Goal: Find specific page/section: Find specific page/section

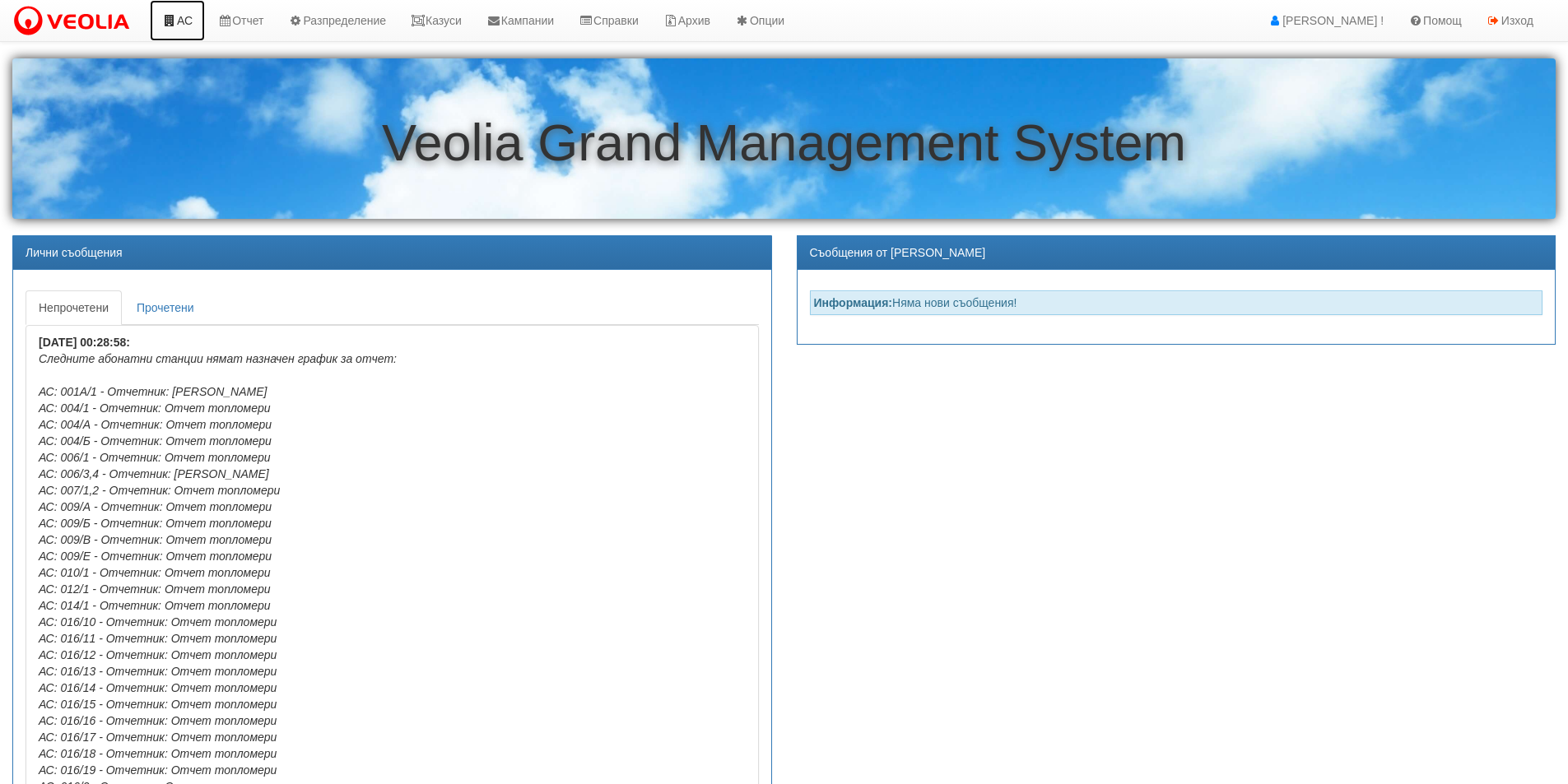
click at [188, 22] on link "АС" at bounding box center [177, 20] width 55 height 41
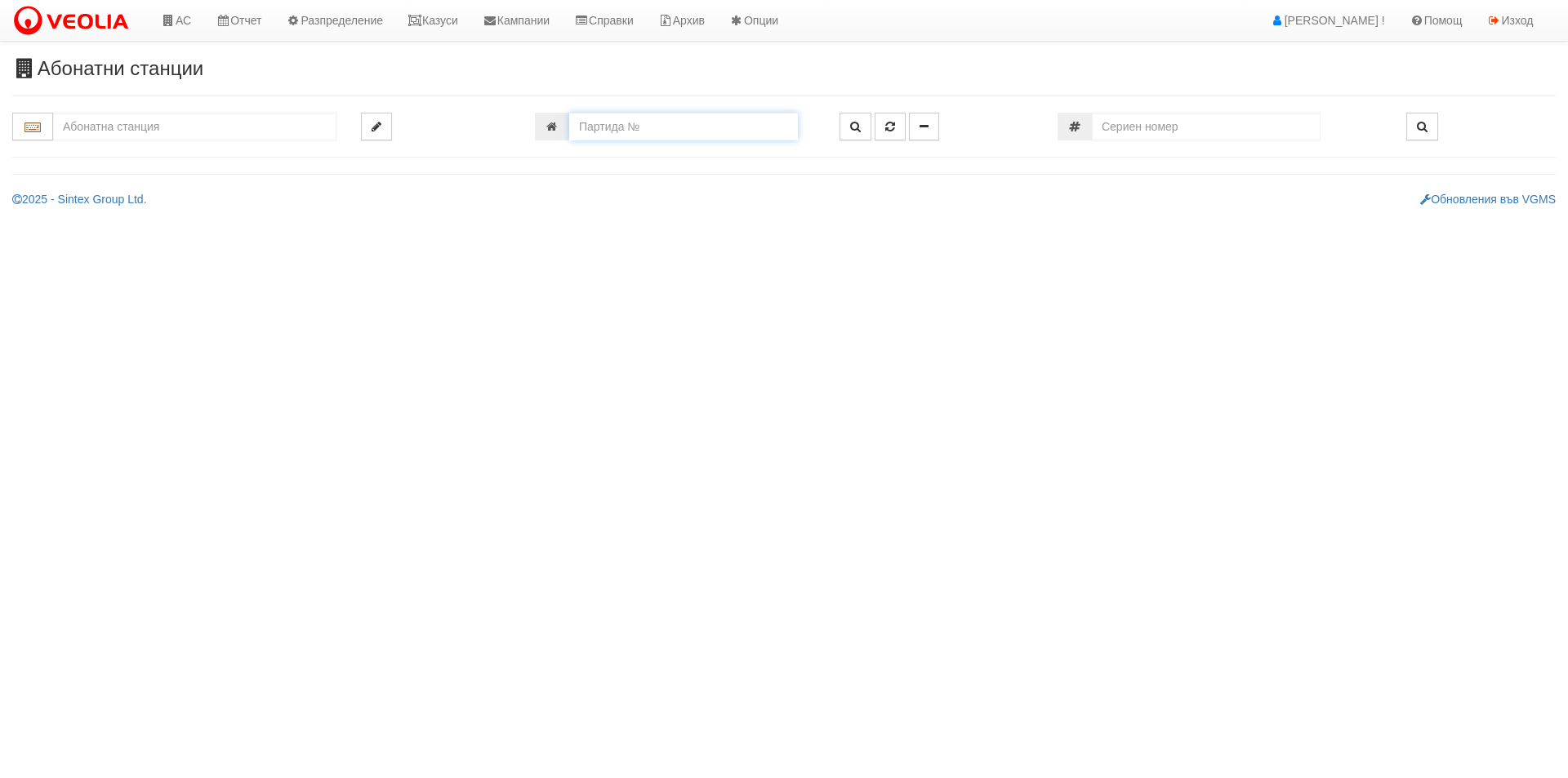
click at [641, 119] on input "number" at bounding box center [684, 126] width 229 height 28
type input "26129"
type input "025/1Б - "ВЕОЛИЯ ЕНЕРДЖИ ВАРНА " ЕАД"
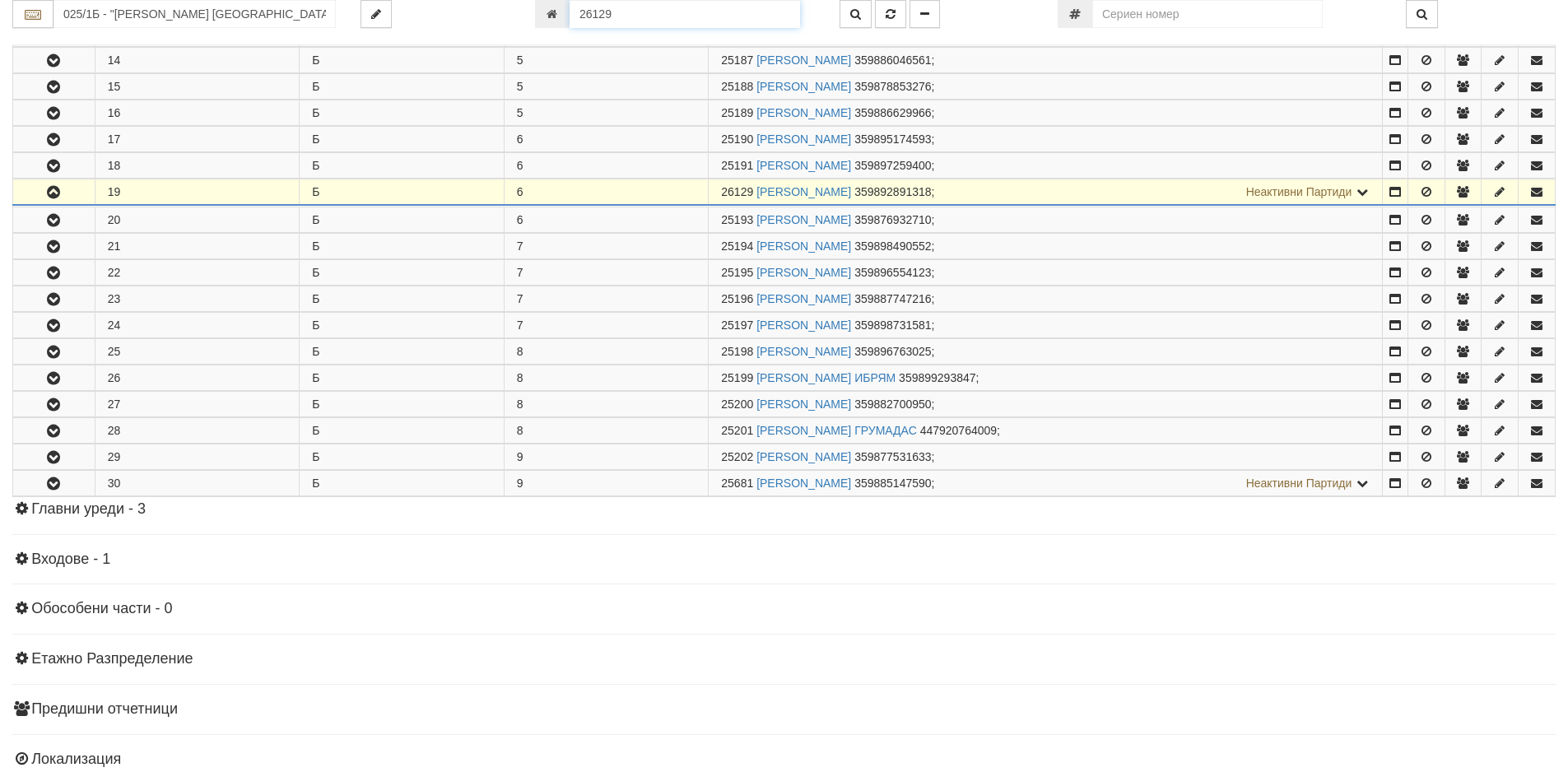
scroll to position [785, 0]
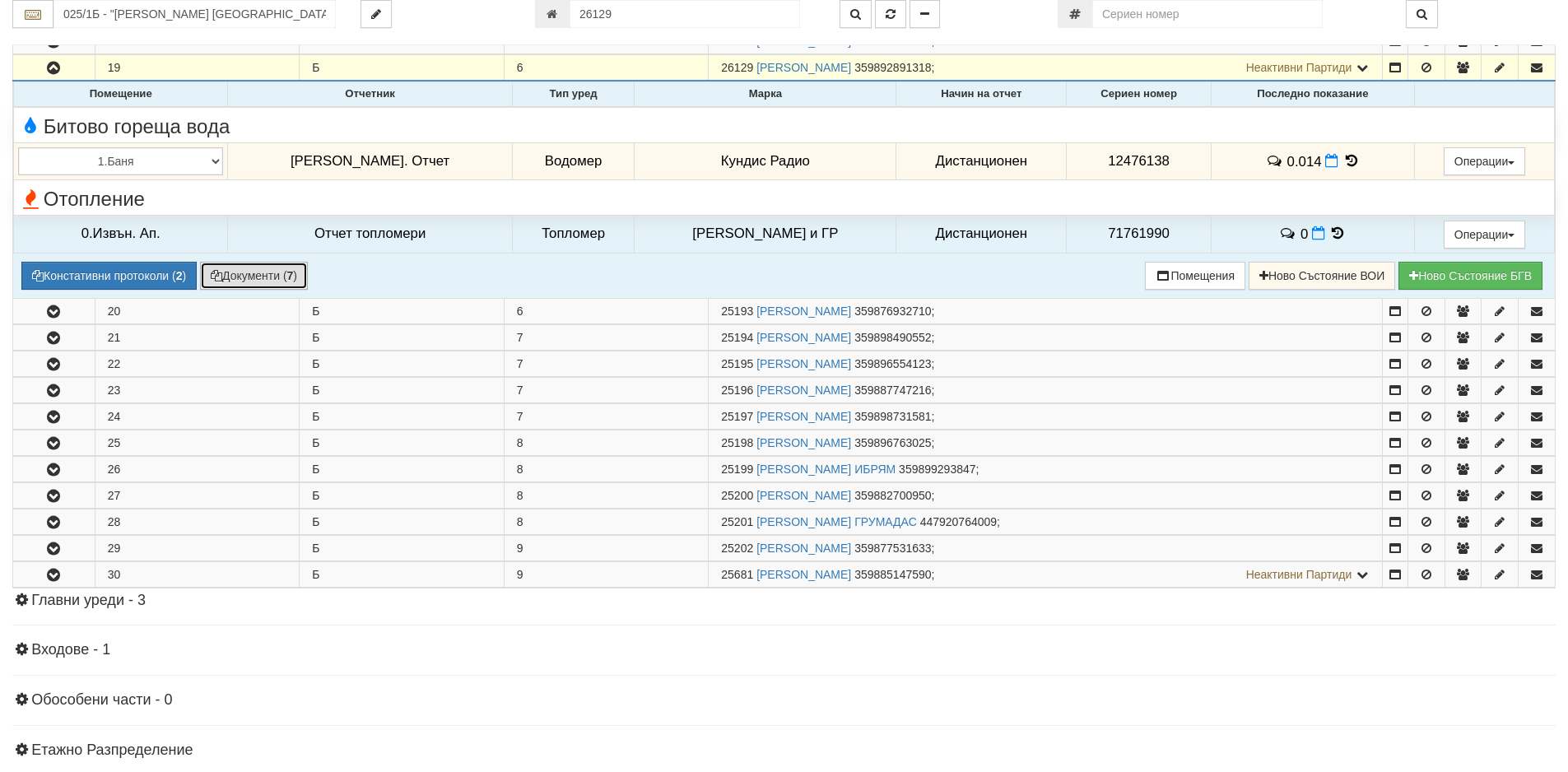
click at [270, 277] on button "Документи ( 7 )" at bounding box center [254, 276] width 107 height 28
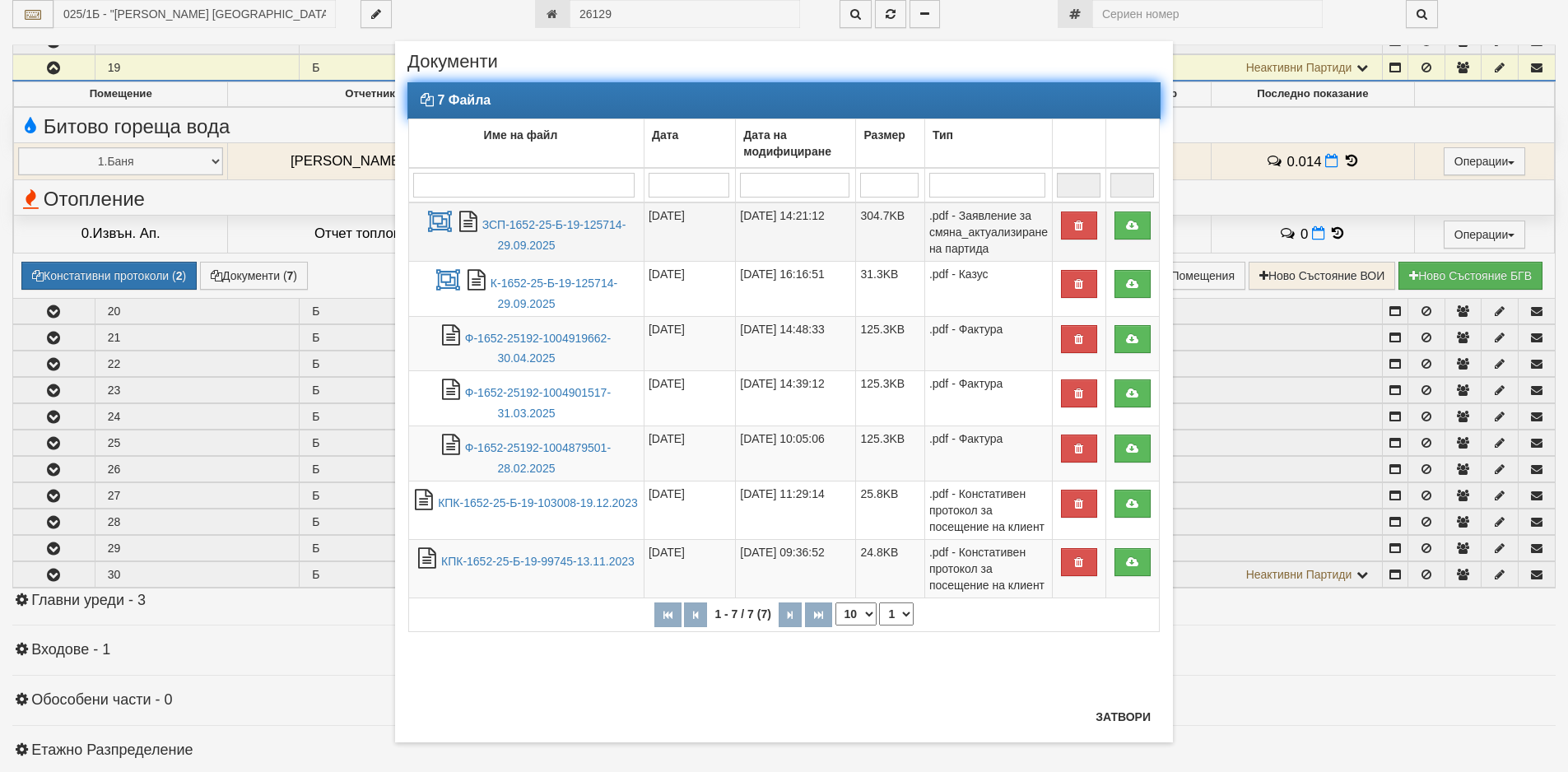
click at [499, 236] on td "ЗСП-1652-25-Б-19-125714-29.09.2025" at bounding box center [526, 233] width 236 height 60
click at [502, 224] on link "ЗСП-1652-25-Б-19-125714-29.09.2025" at bounding box center [554, 235] width 144 height 34
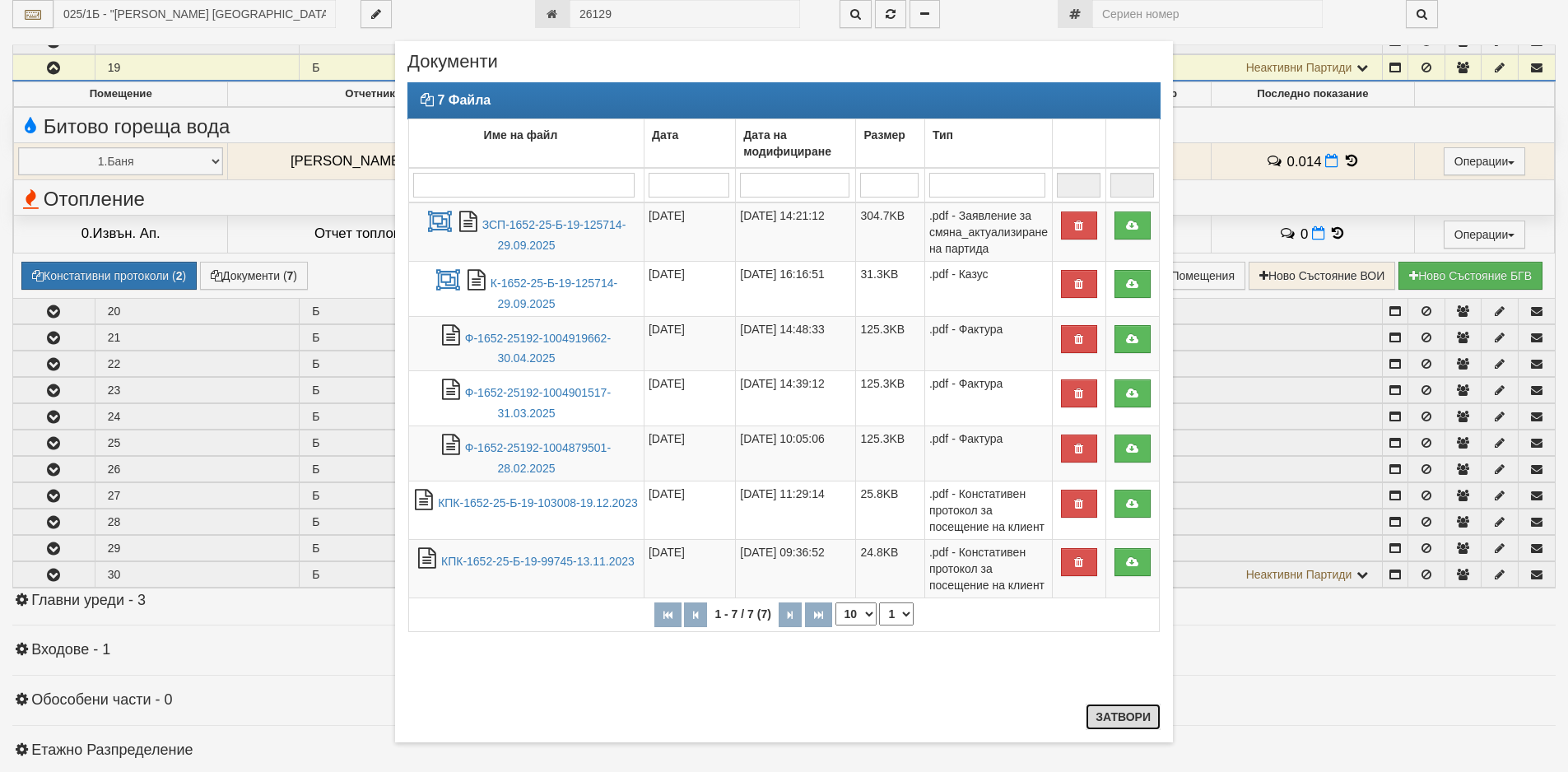
click at [1121, 716] on button "Затвори" at bounding box center [1122, 716] width 75 height 26
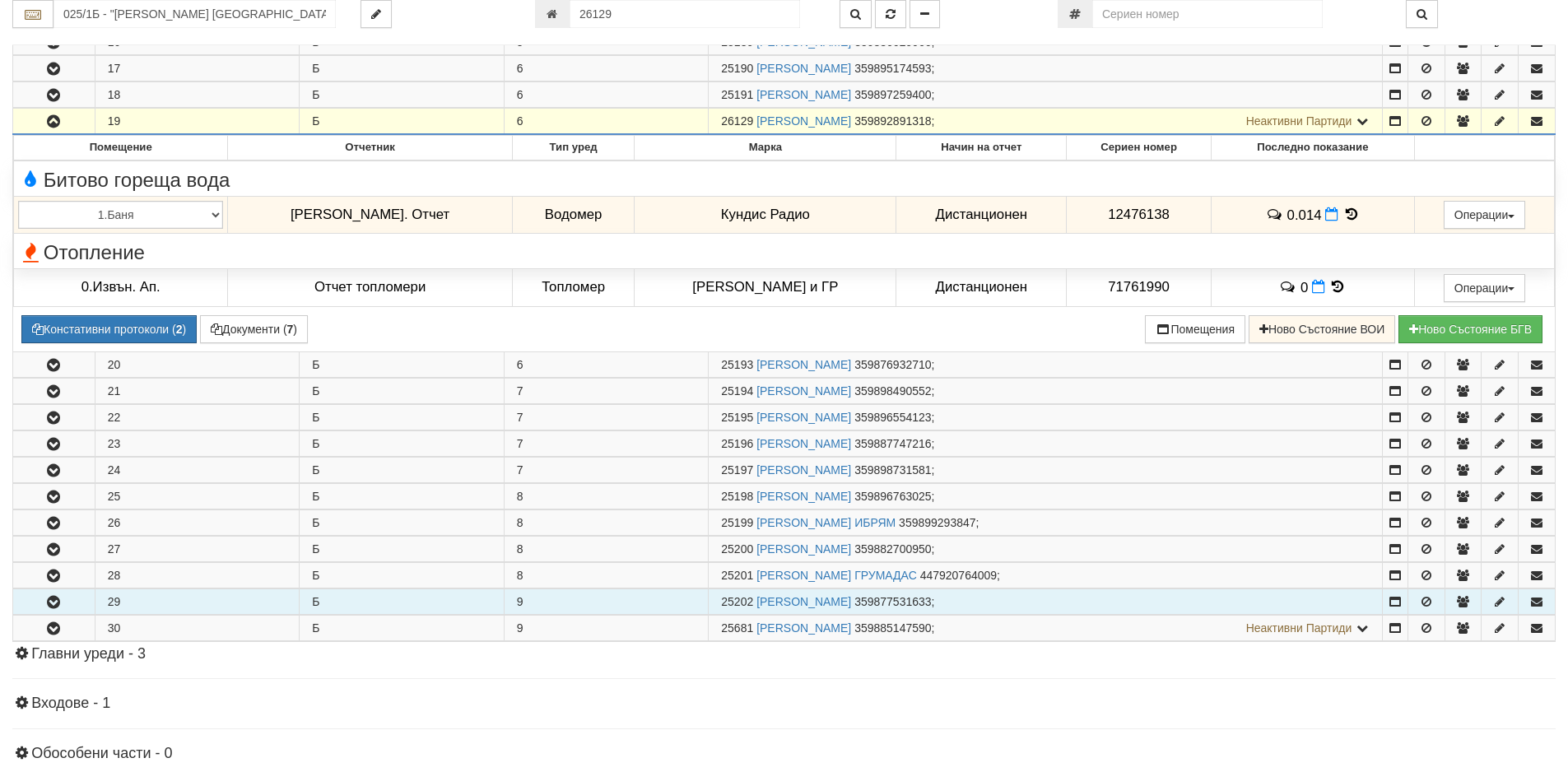
scroll to position [702, 0]
